Goal: Information Seeking & Learning: Learn about a topic

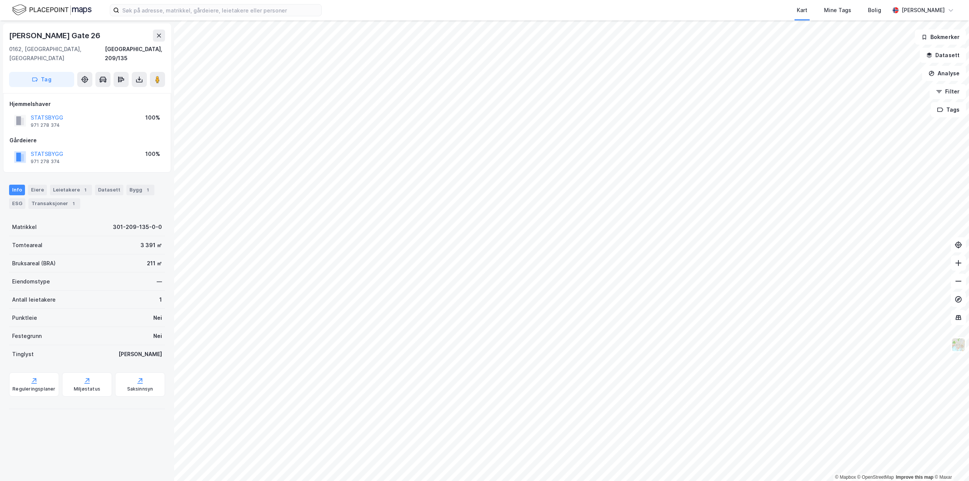
click at [63, 34] on div "[PERSON_NAME] Gate 26" at bounding box center [55, 36] width 93 height 12
click at [63, 33] on div "[PERSON_NAME] Gate 26" at bounding box center [55, 36] width 93 height 12
copy div "[PERSON_NAME] Gate 26"
click at [156, 76] on image at bounding box center [157, 80] width 5 height 8
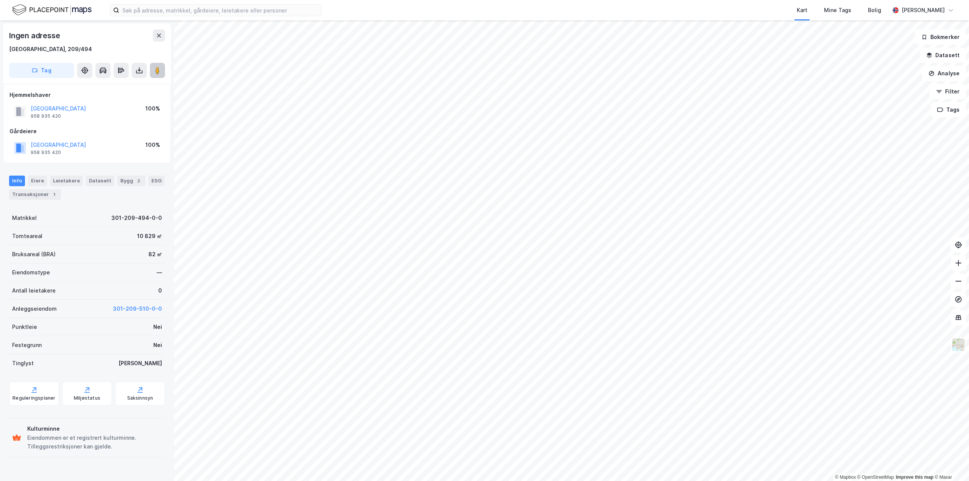
click at [155, 71] on image at bounding box center [157, 71] width 5 height 8
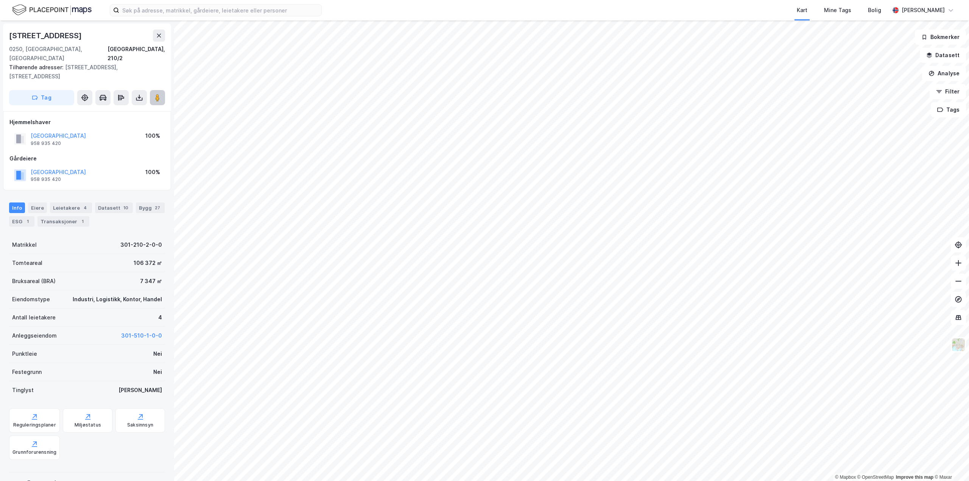
click at [155, 94] on image at bounding box center [157, 98] width 5 height 8
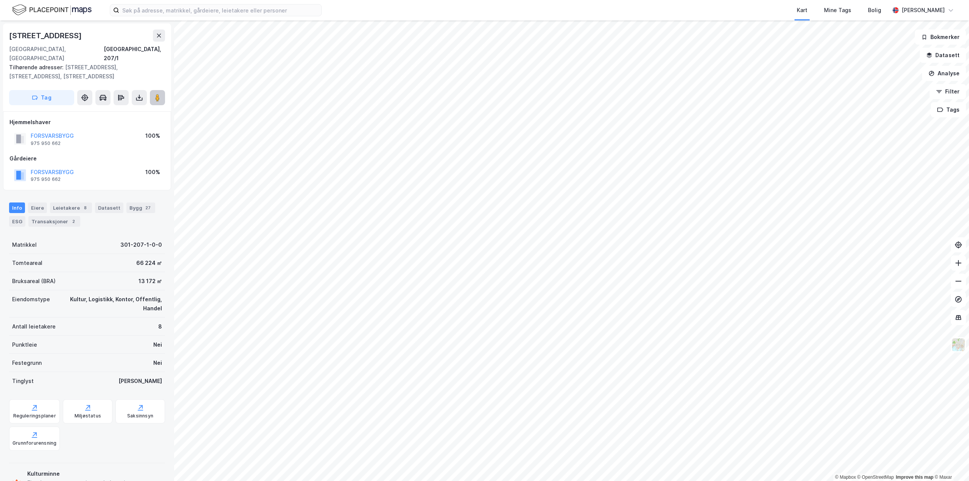
click at [156, 94] on image at bounding box center [157, 98] width 5 height 8
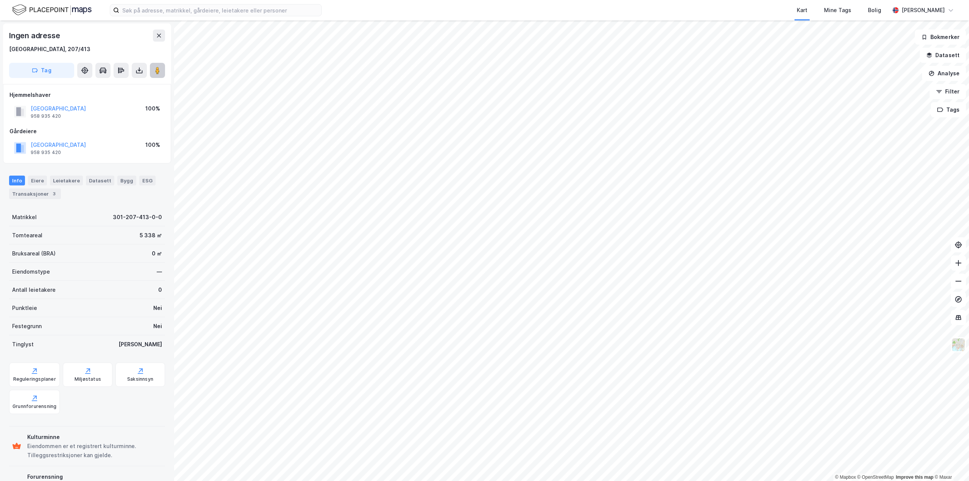
click at [157, 69] on image at bounding box center [157, 71] width 5 height 8
click at [156, 75] on button at bounding box center [157, 70] width 15 height 15
click at [158, 36] on icon at bounding box center [159, 36] width 6 height 6
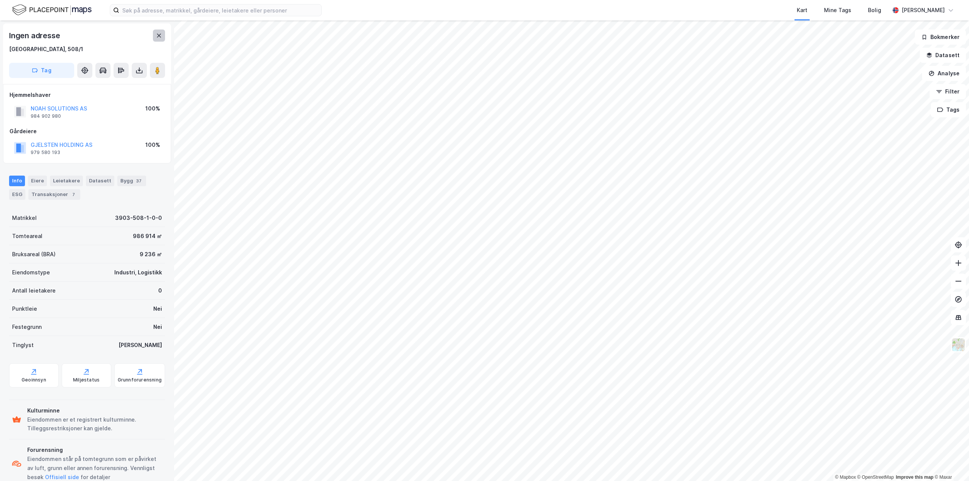
click at [158, 37] on icon at bounding box center [159, 36] width 6 height 6
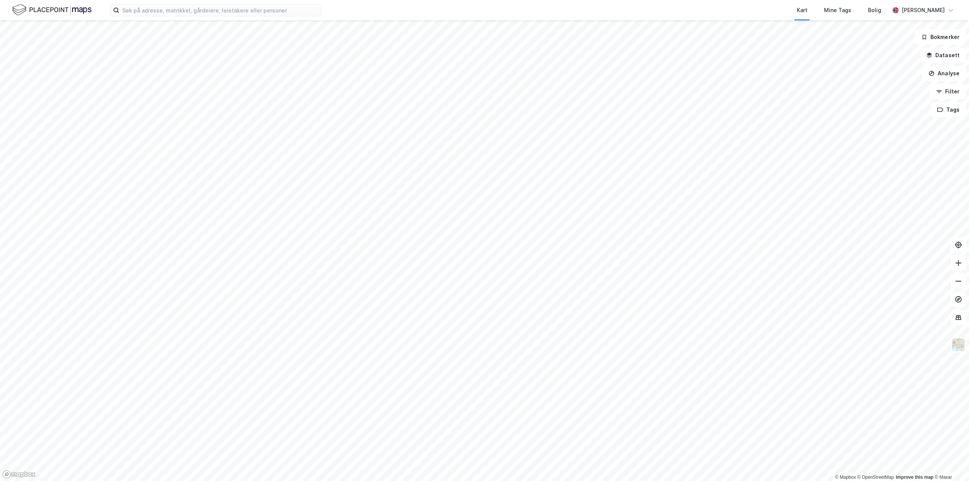
click at [690, 480] on html "Kart Mine Tags Bolig [PERSON_NAME] © Mapbox © OpenStreetMap Improve this map © …" at bounding box center [484, 240] width 969 height 481
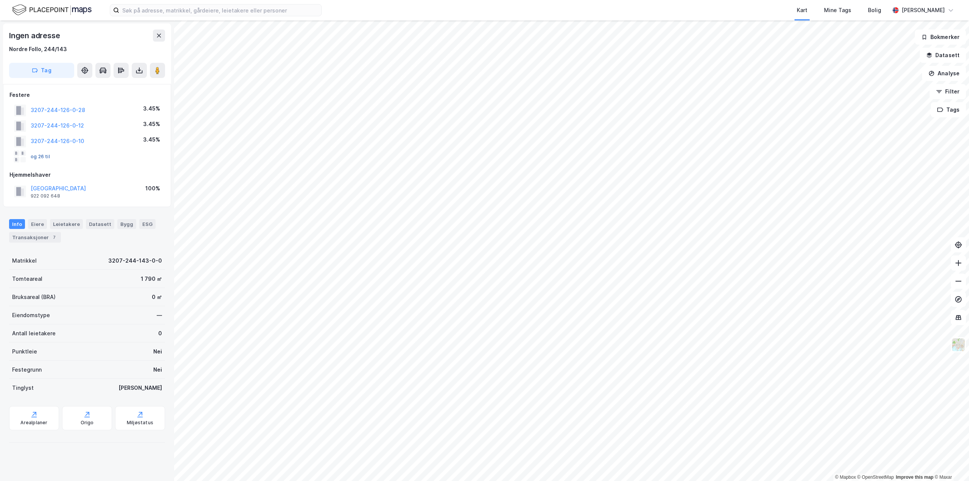
click at [0, 0] on button "og 26 til" at bounding box center [0, 0] width 0 height 0
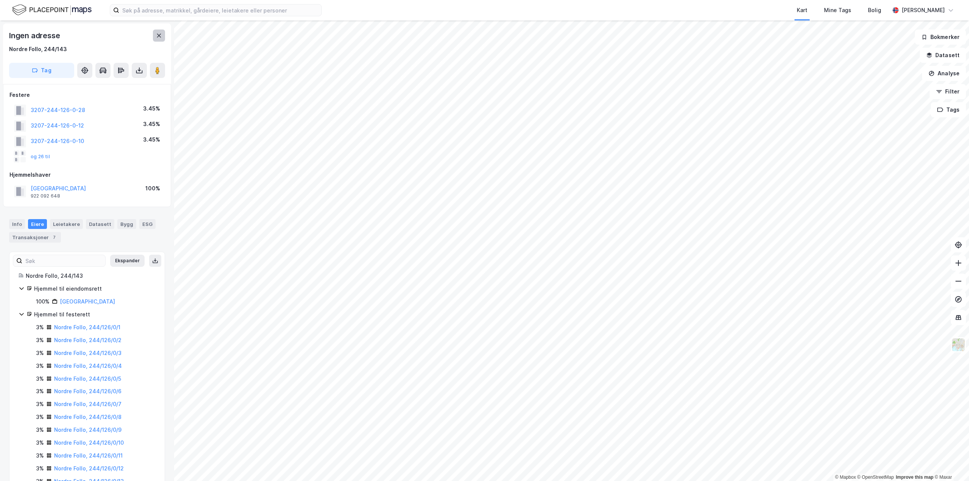
click at [160, 35] on icon at bounding box center [159, 36] width 4 height 4
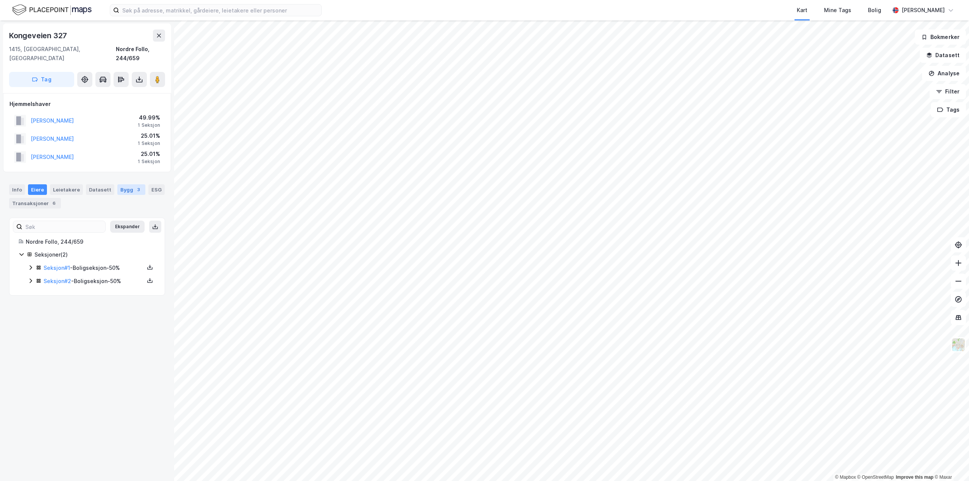
click at [126, 184] on div "Bygg 3" at bounding box center [131, 189] width 28 height 11
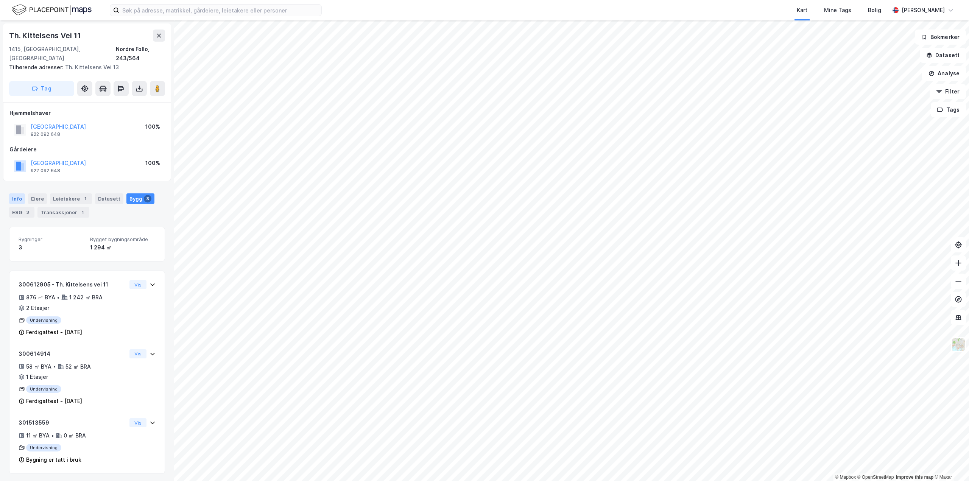
click at [15, 193] on div "Info" at bounding box center [17, 198] width 16 height 11
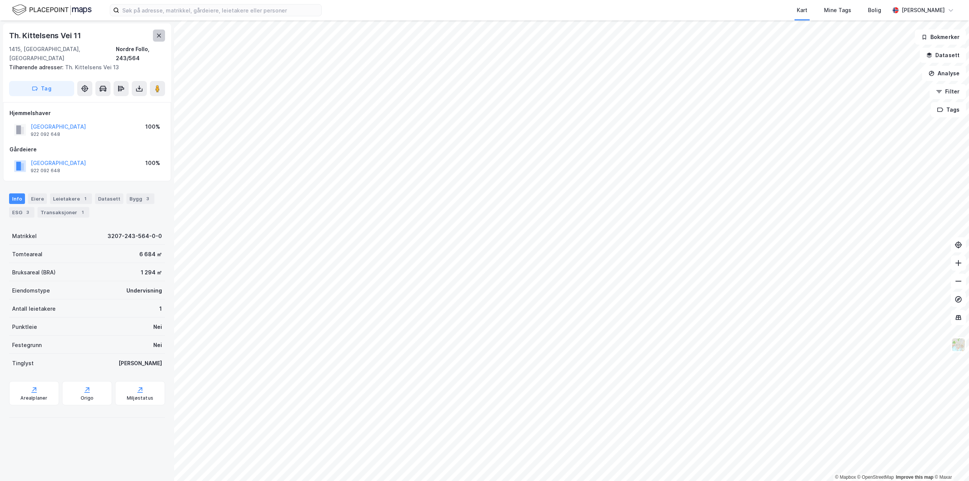
click at [159, 36] on icon at bounding box center [159, 36] width 4 height 4
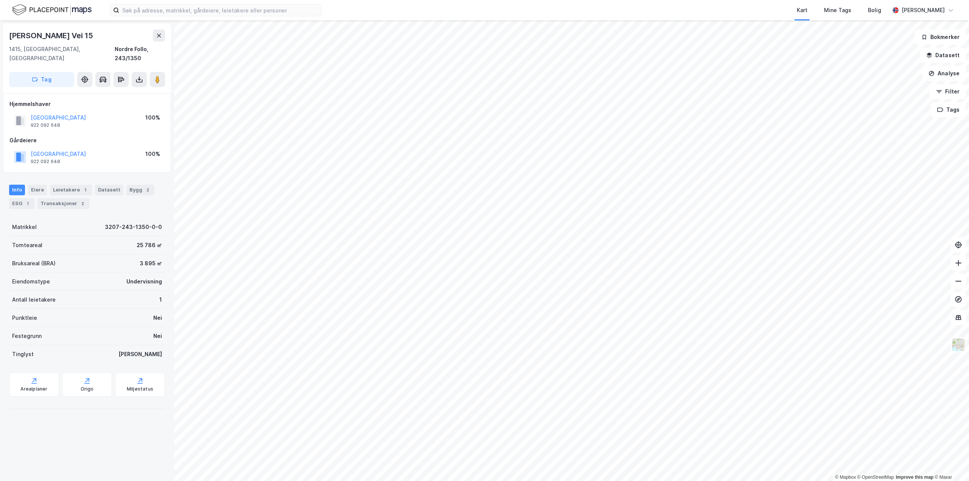
click at [69, 188] on div "Info [PERSON_NAME] 1 Datasett Bygg 2 ESG 1 Transaksjoner 2" at bounding box center [87, 197] width 156 height 24
click at [70, 198] on div "Transaksjoner 2" at bounding box center [63, 203] width 52 height 11
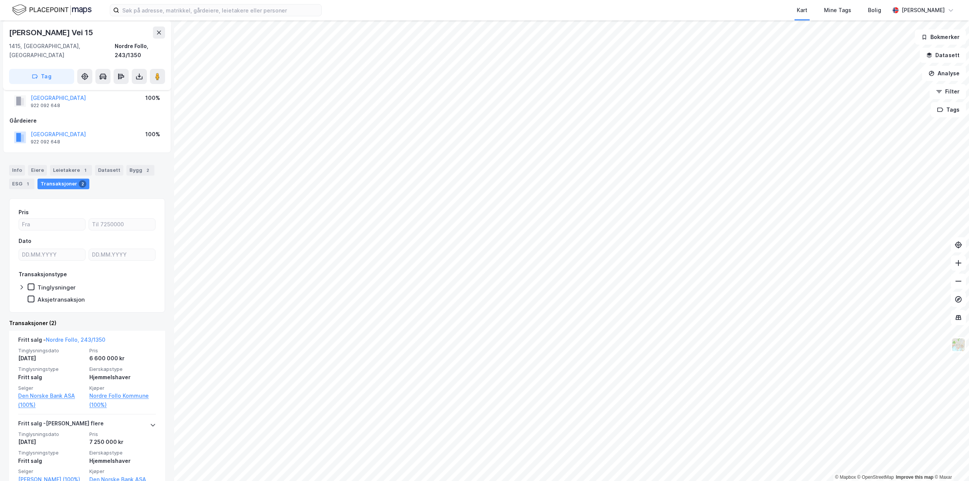
scroll to position [36, 0]
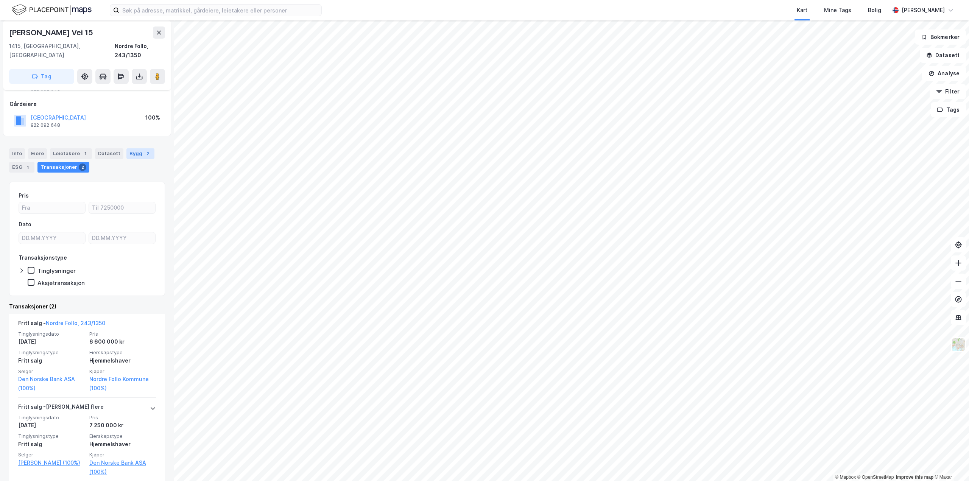
click at [126, 148] on div "Bygg 2" at bounding box center [140, 153] width 28 height 11
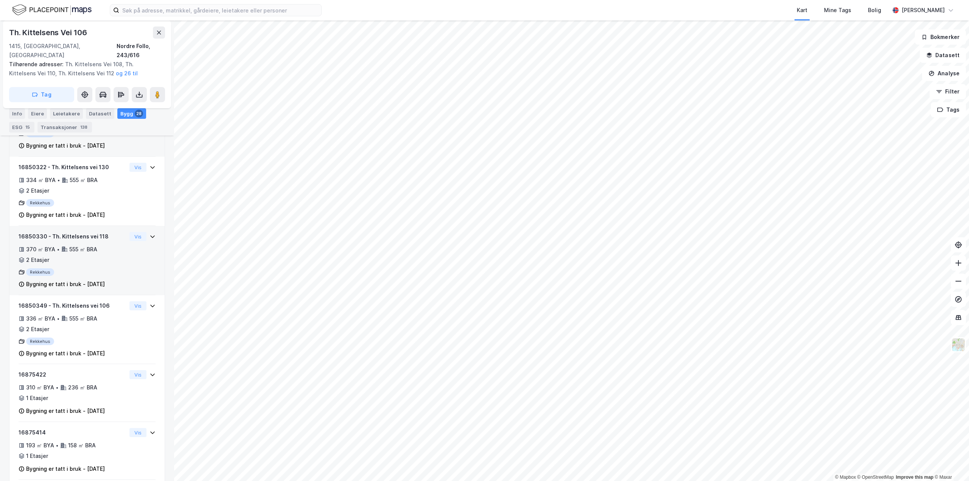
scroll to position [280, 0]
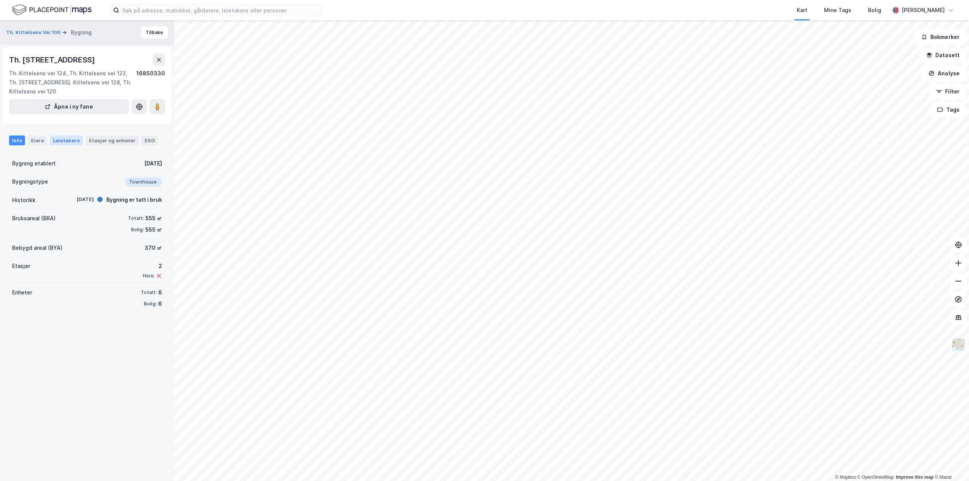
click at [61, 140] on div "Leietakere" at bounding box center [66, 140] width 33 height 10
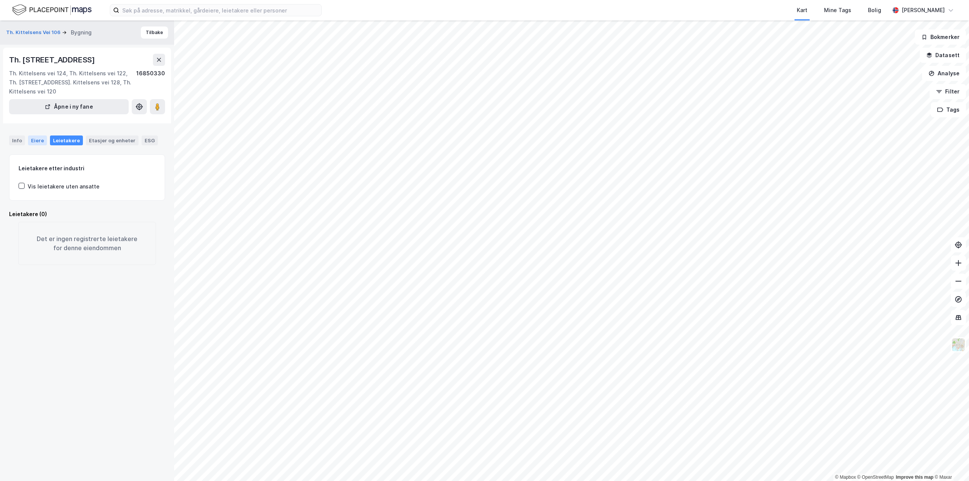
click at [35, 140] on div "Eiere" at bounding box center [37, 140] width 19 height 10
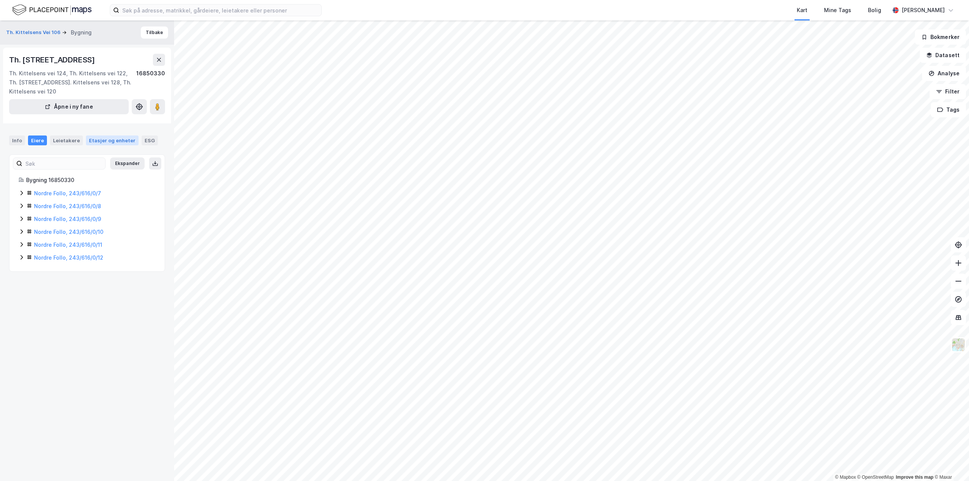
click at [109, 137] on div "Etasjer og enheter" at bounding box center [112, 140] width 47 height 7
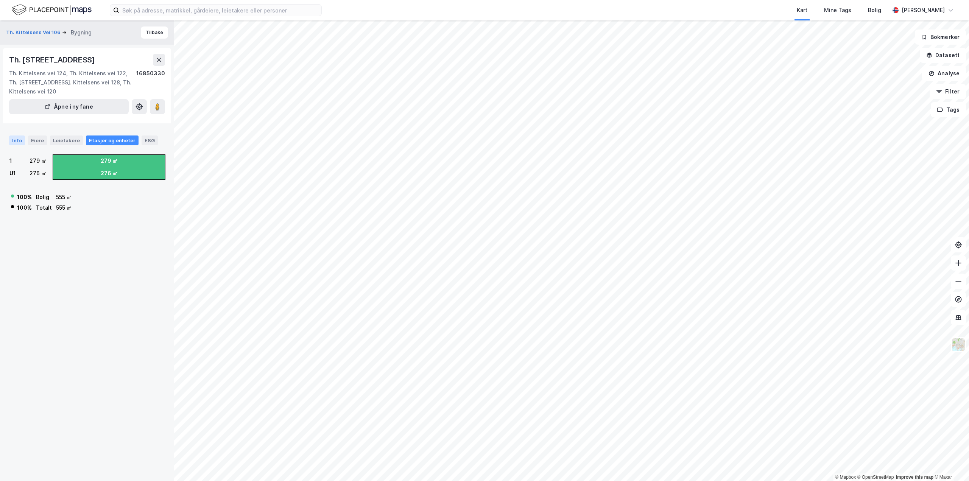
click at [17, 136] on div "Info" at bounding box center [17, 140] width 16 height 10
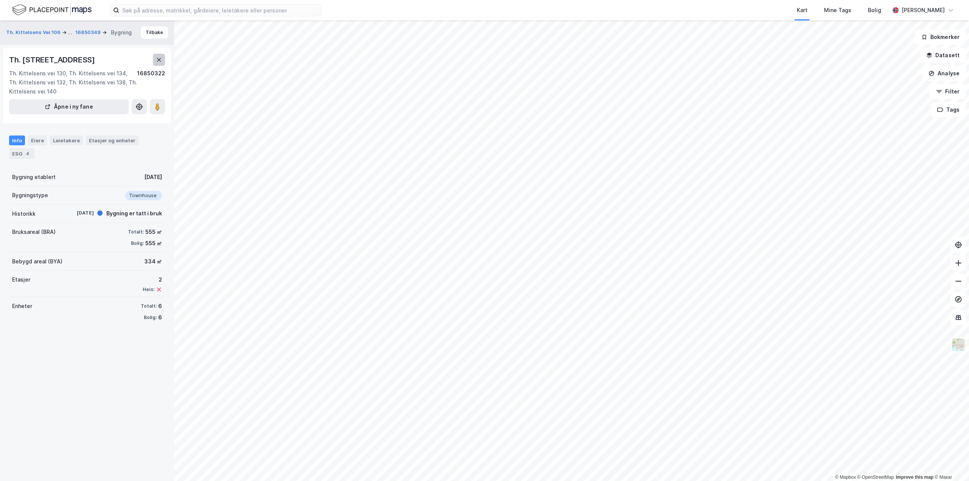
click at [159, 60] on icon at bounding box center [159, 60] width 4 height 4
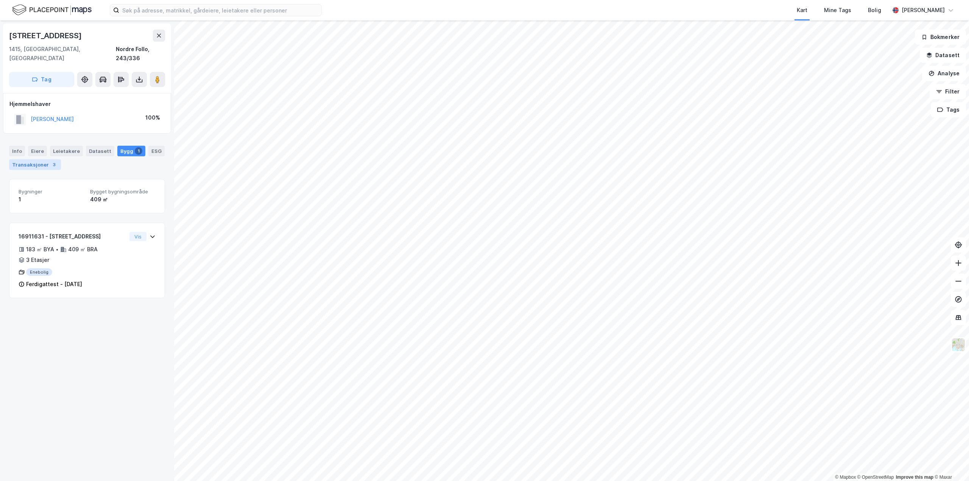
click at [38, 159] on div "Transaksjoner 3" at bounding box center [35, 164] width 52 height 11
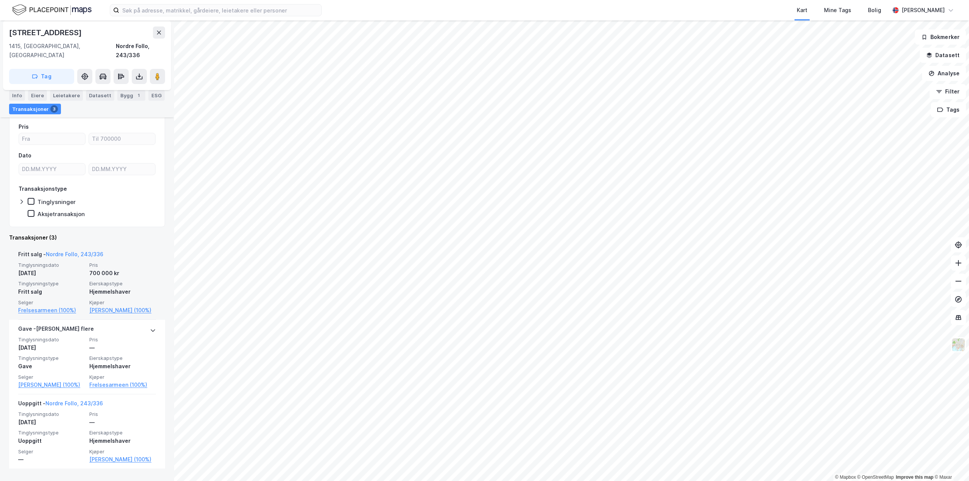
scroll to position [72, 0]
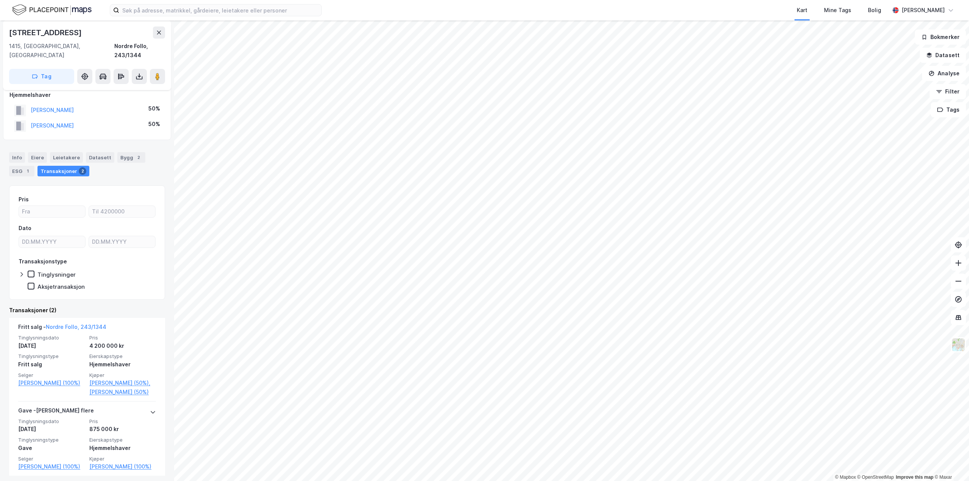
scroll to position [13, 0]
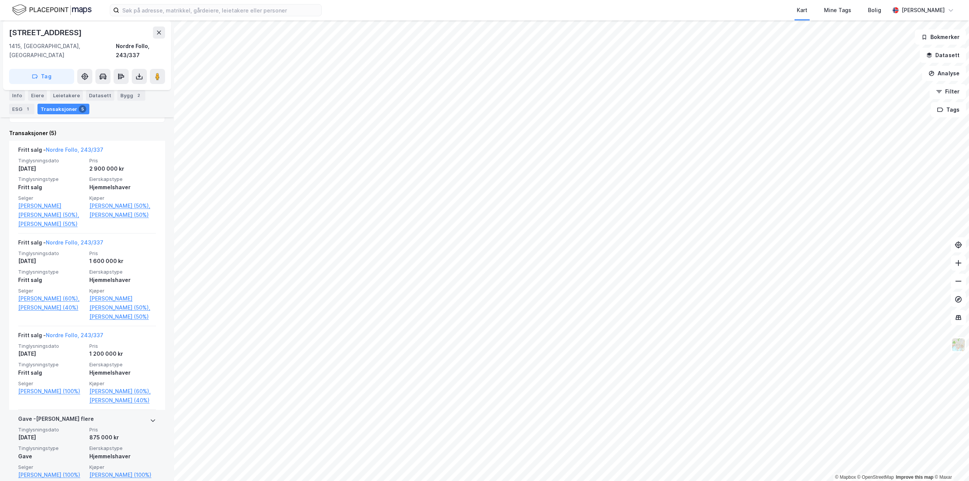
scroll to position [177, 0]
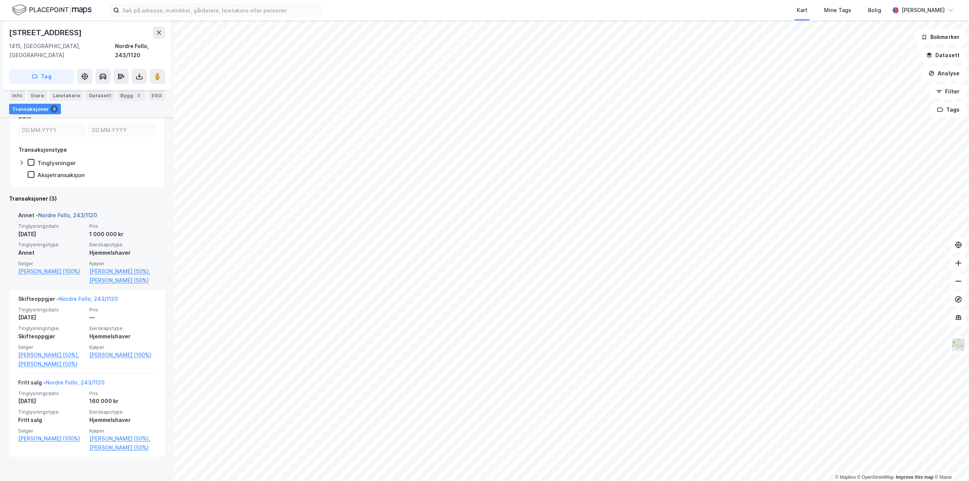
scroll to position [124, 0]
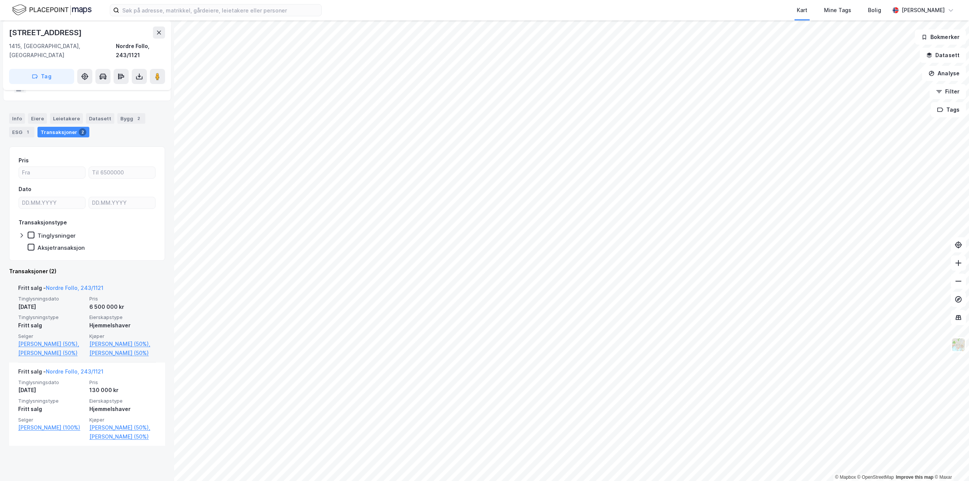
scroll to position [49, 0]
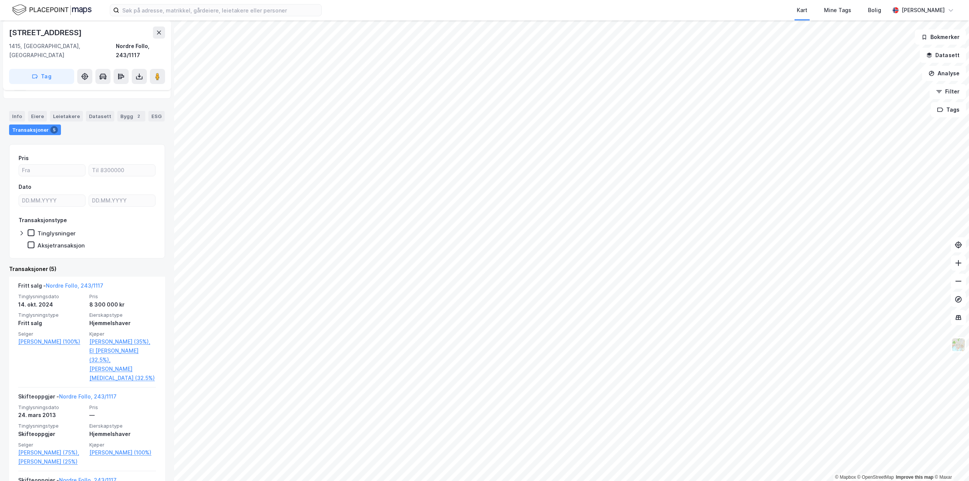
scroll to position [76, 0]
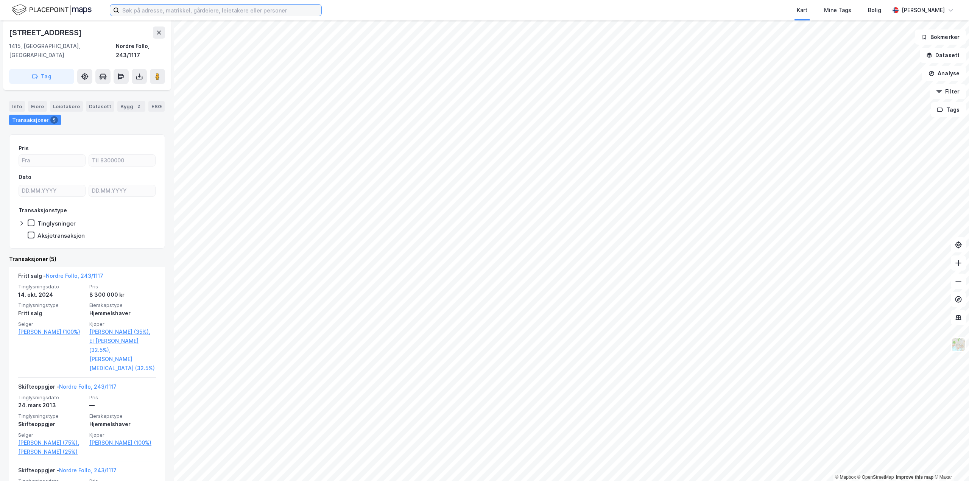
click at [276, 11] on input at bounding box center [220, 10] width 202 height 11
click at [338, 480] on html "Kart Mine Tags Bolig [PERSON_NAME] © Mapbox © OpenStreetMap Improve this map © …" at bounding box center [484, 240] width 969 height 481
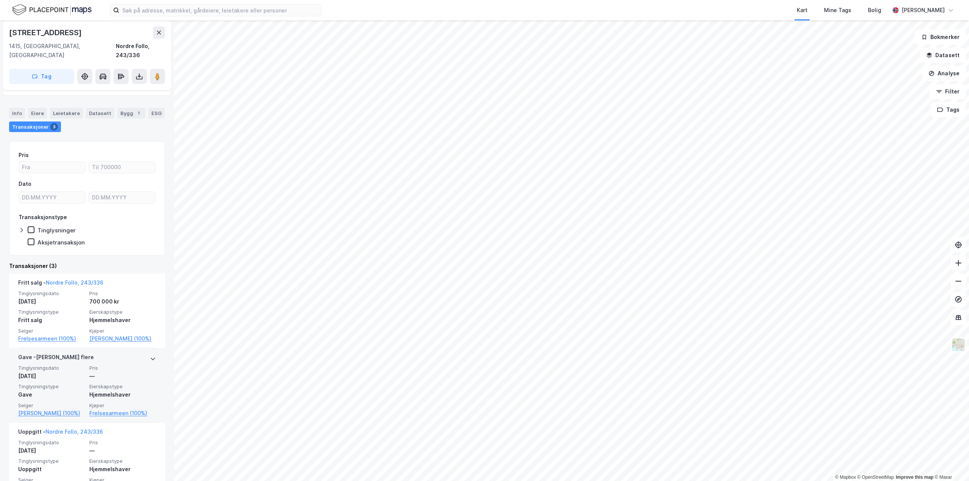
scroll to position [72, 0]
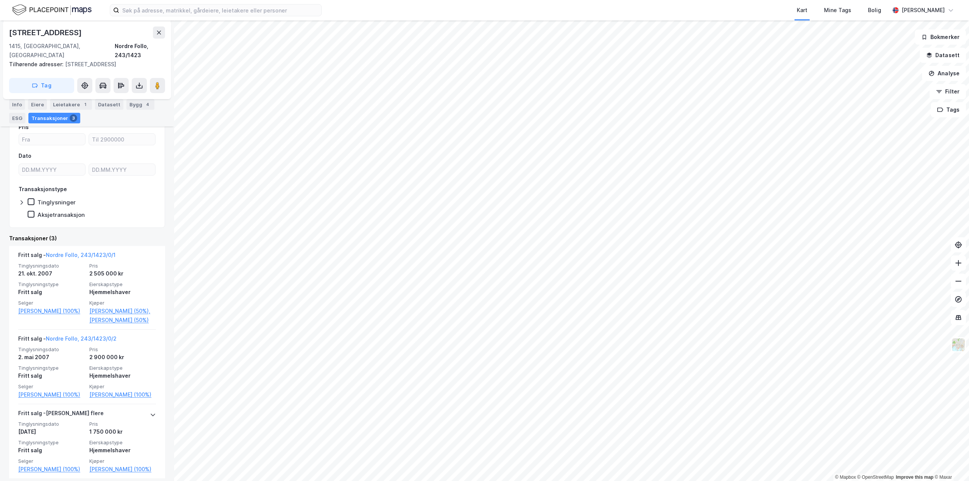
scroll to position [138, 0]
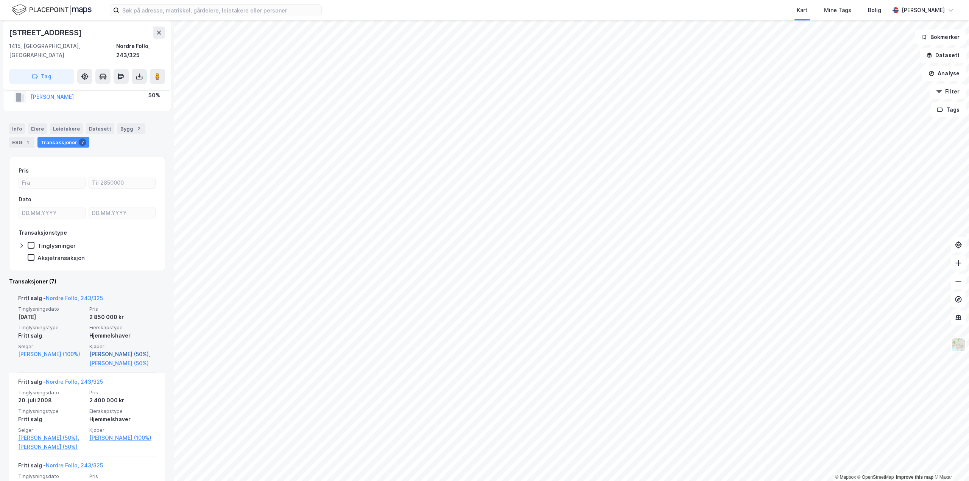
scroll to position [76, 0]
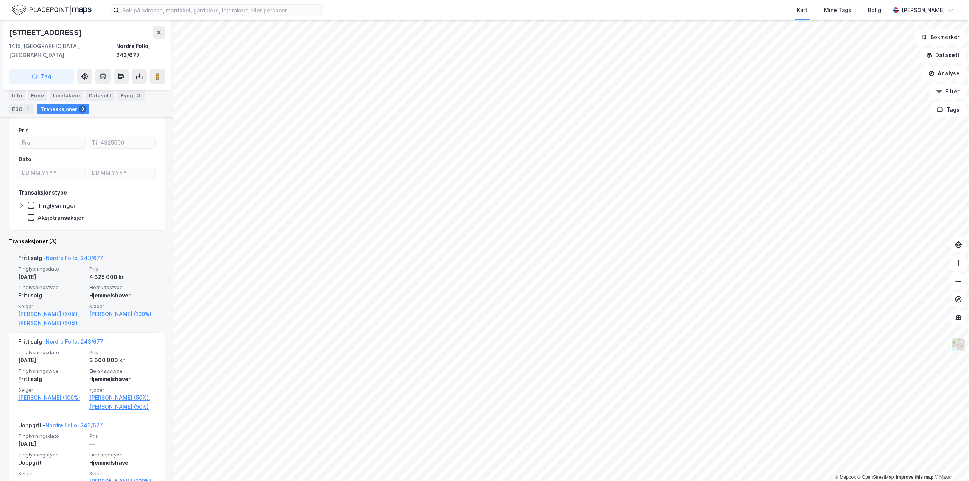
scroll to position [76, 0]
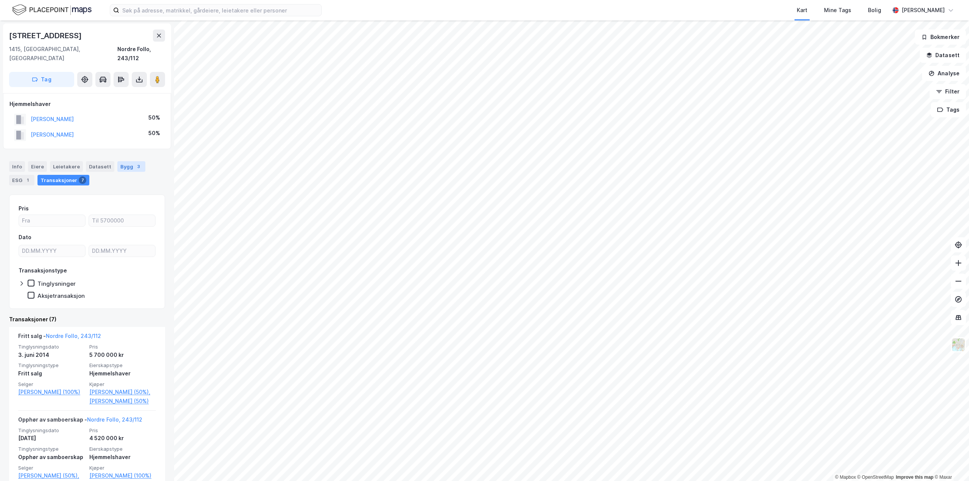
click at [135, 163] on div "3" at bounding box center [139, 167] width 8 height 8
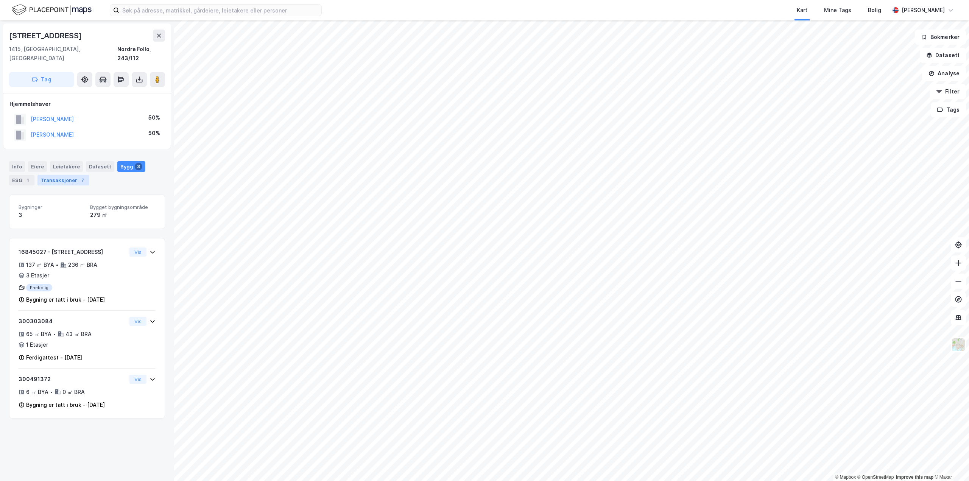
click at [50, 175] on div "Transaksjoner 7" at bounding box center [63, 180] width 52 height 11
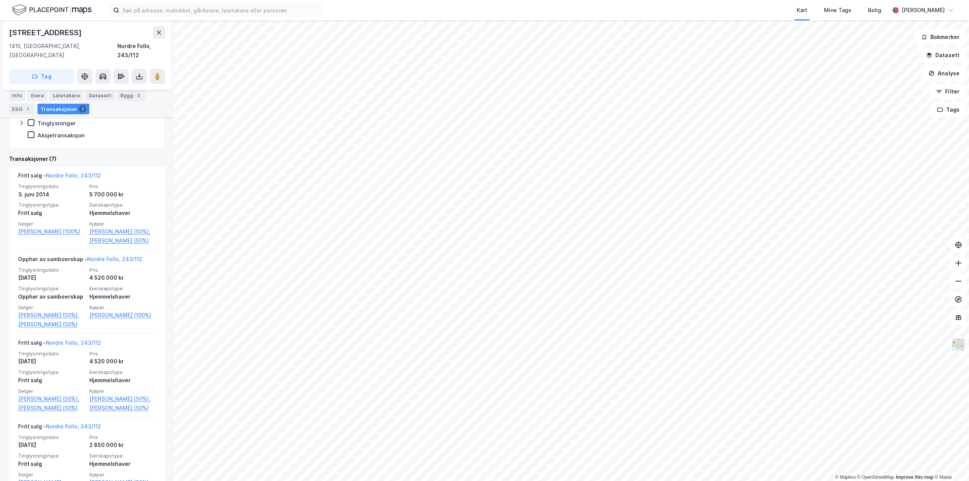
scroll to position [151, 0]
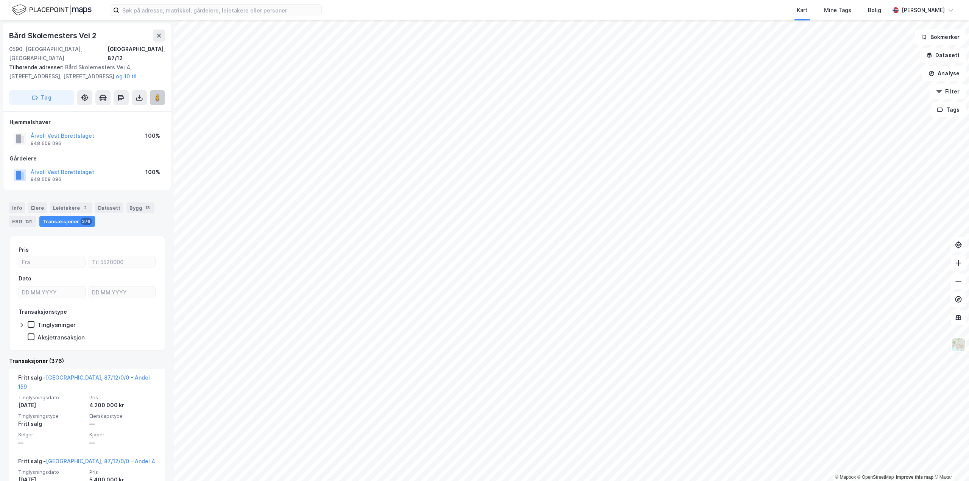
click at [160, 94] on image at bounding box center [157, 98] width 5 height 8
click at [157, 36] on icon at bounding box center [159, 36] width 6 height 6
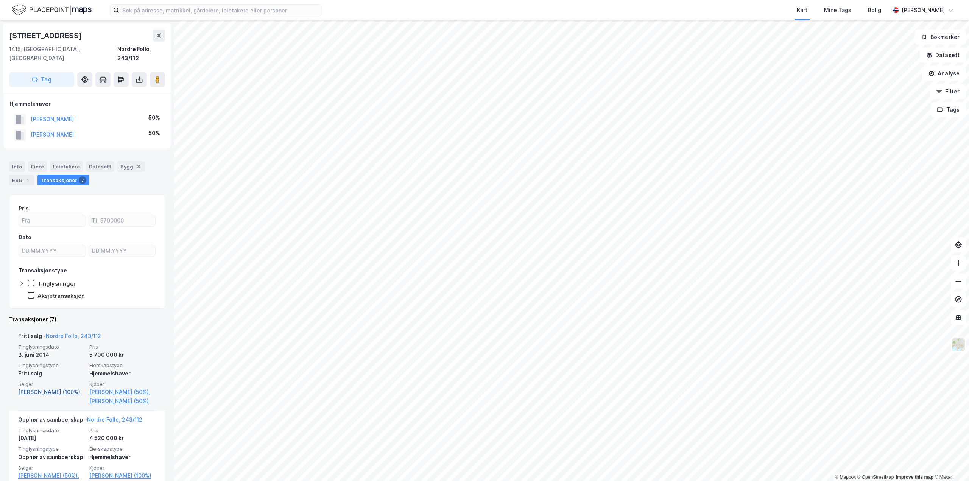
click at [52, 387] on link "[PERSON_NAME] (100%)" at bounding box center [51, 391] width 67 height 9
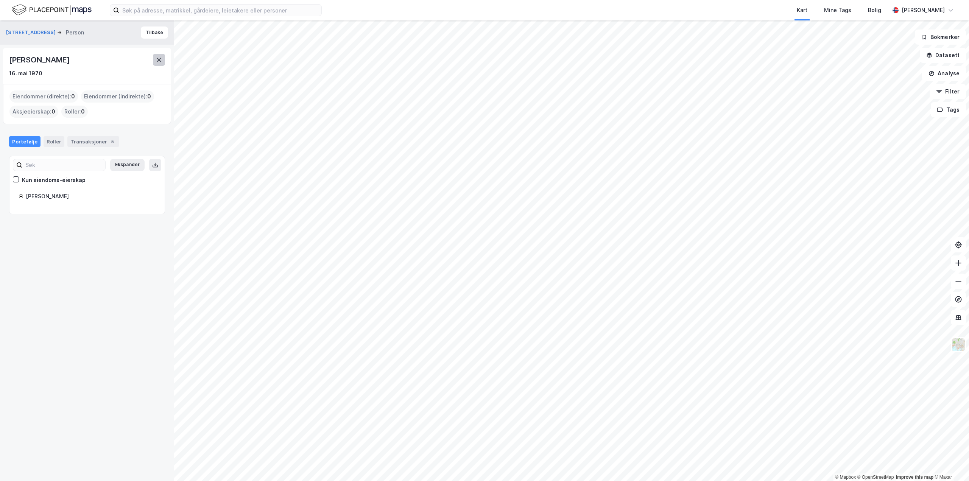
click at [155, 57] on button at bounding box center [159, 60] width 12 height 12
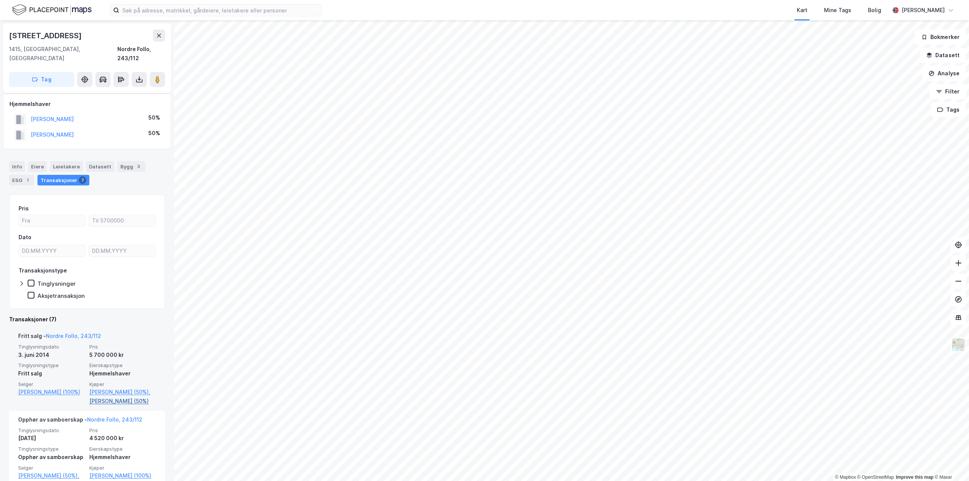
scroll to position [38, 0]
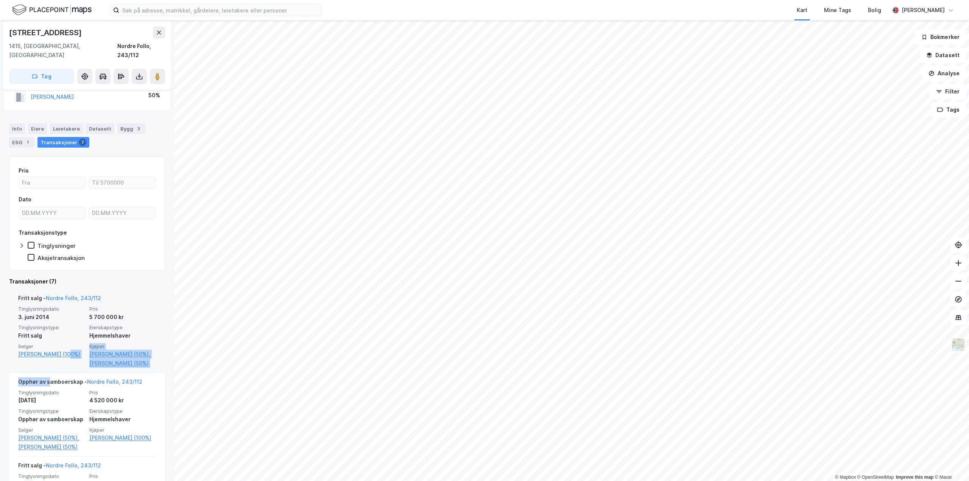
drag, startPoint x: 112, startPoint y: 346, endPoint x: 62, endPoint y: 365, distance: 53.5
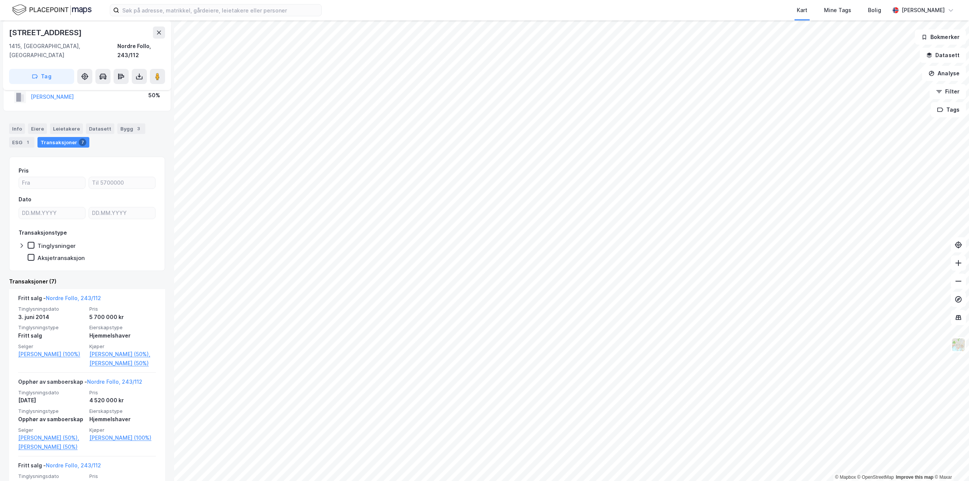
click at [5, 405] on div "Skiveien 154b 1415, Oppegård, Akershus Nordre Follo, 243/112 Tag Hjemmelshaver …" at bounding box center [87, 250] width 174 height 460
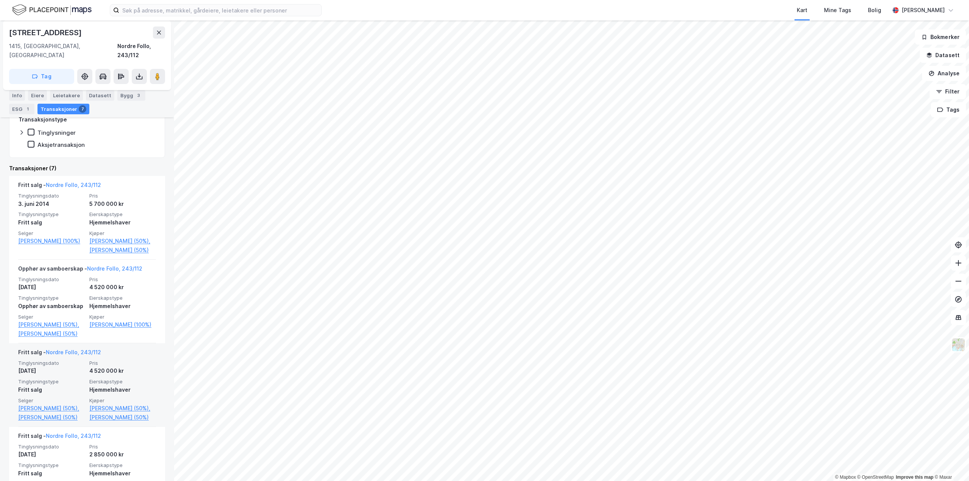
scroll to position [151, 0]
click at [92, 412] on link "[PERSON_NAME] (50%)," at bounding box center [122, 407] width 67 height 9
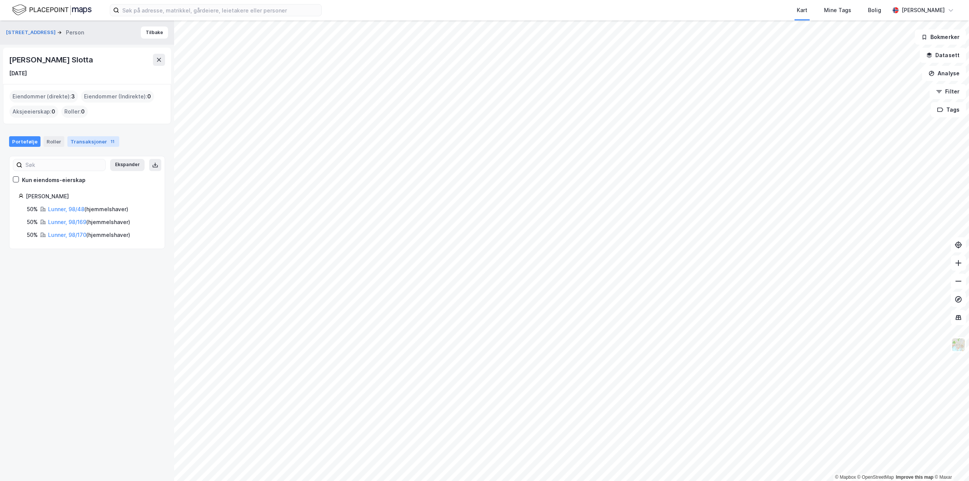
click at [99, 146] on div "Transaksjoner 11" at bounding box center [93, 141] width 52 height 11
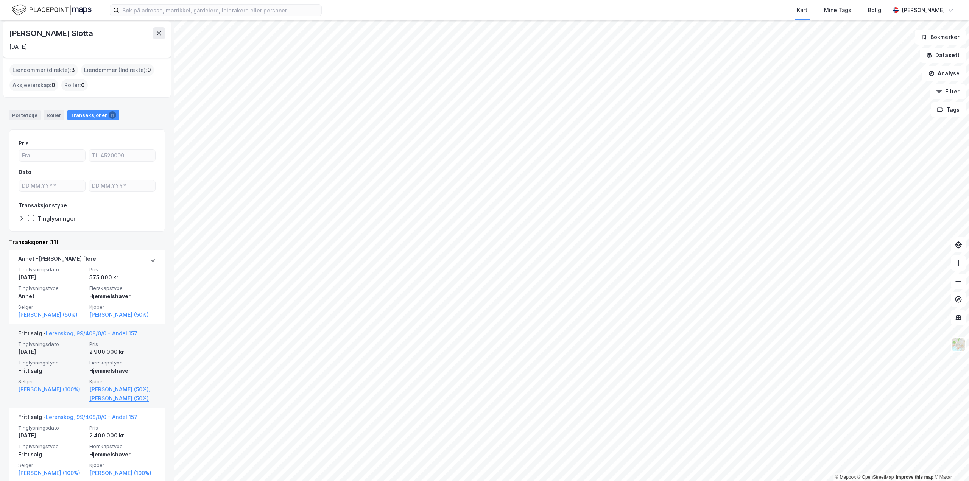
scroll to position [38, 0]
